Goal: Transaction & Acquisition: Purchase product/service

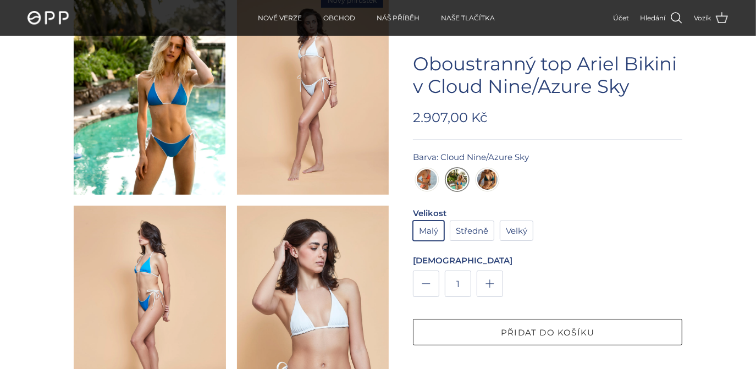
scroll to position [200, 0]
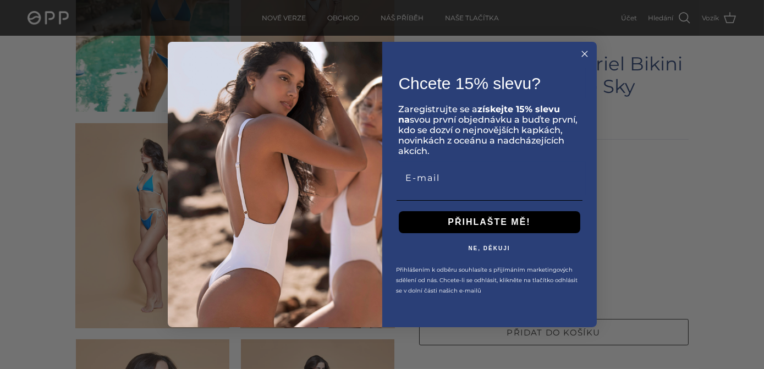
click at [580, 56] on circle "Zavřít dialogové okno" at bounding box center [584, 53] width 13 height 13
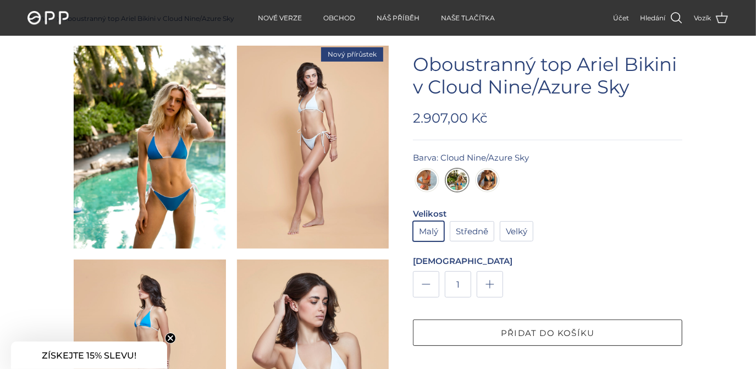
scroll to position [0, 0]
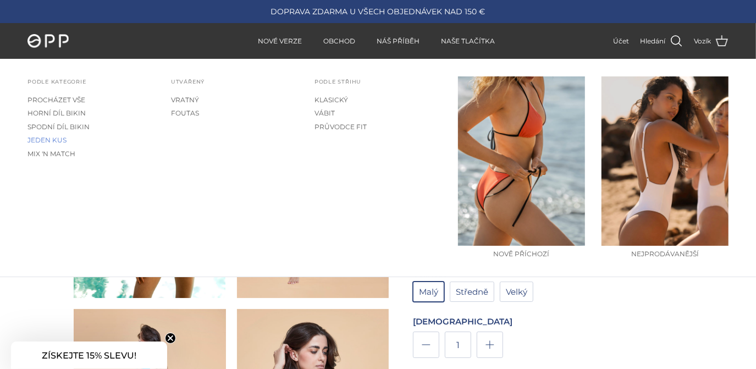
click at [53, 139] on link "JEDEN KUS" at bounding box center [90, 140] width 127 height 13
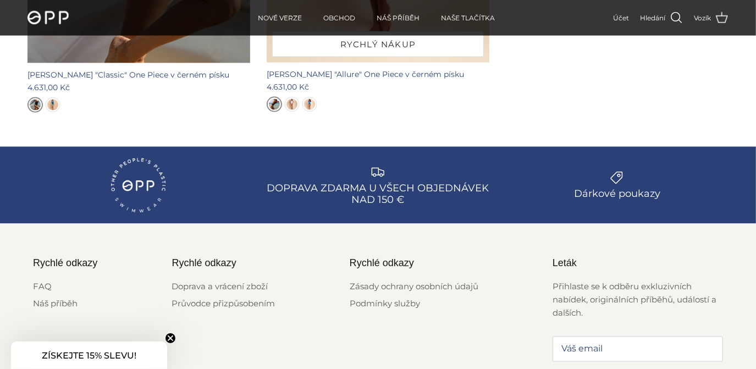
scroll to position [1199, 0]
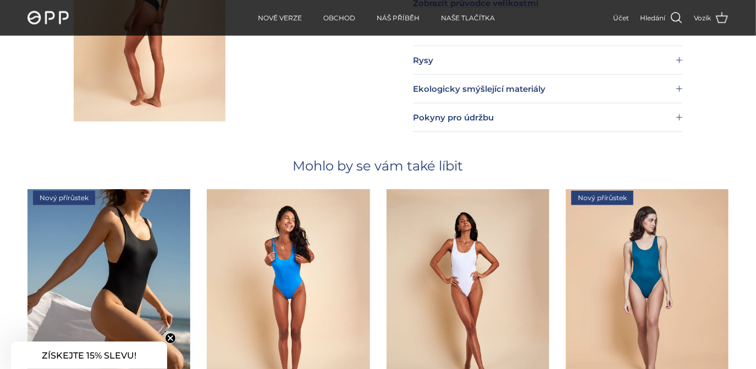
scroll to position [799, 0]
